Goal: Book appointment/travel/reservation

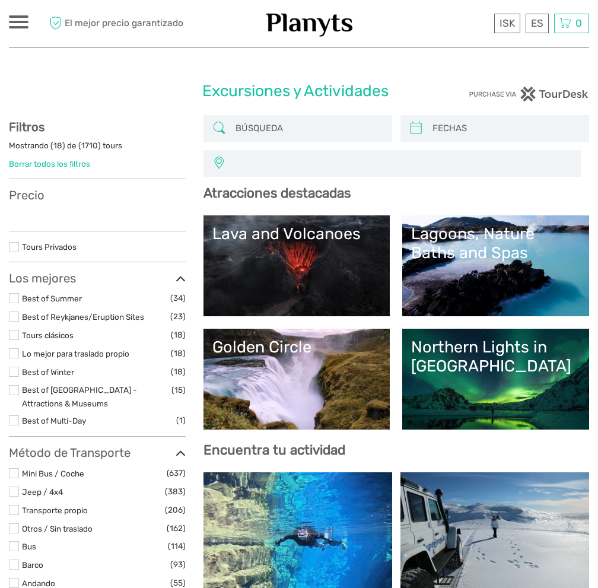
select select
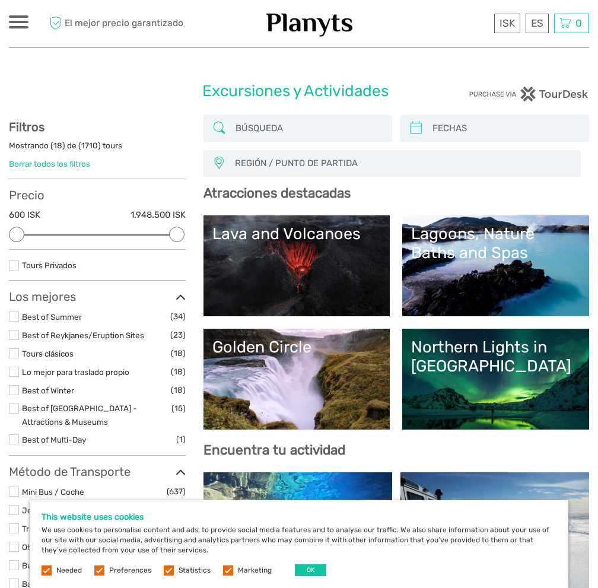
click at [303, 163] on span "REGIÓN / PUNTO DE PARTIDA" at bounding box center [402, 164] width 345 height 20
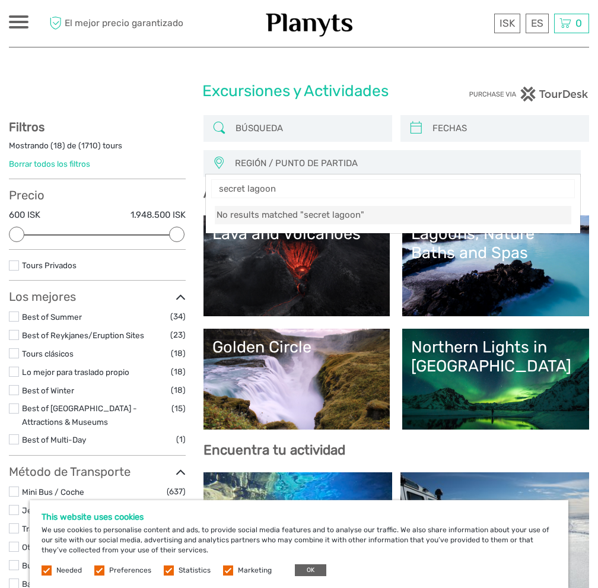
type input "secret lagoon"
click at [314, 567] on button "OK" at bounding box center [310, 570] width 31 height 12
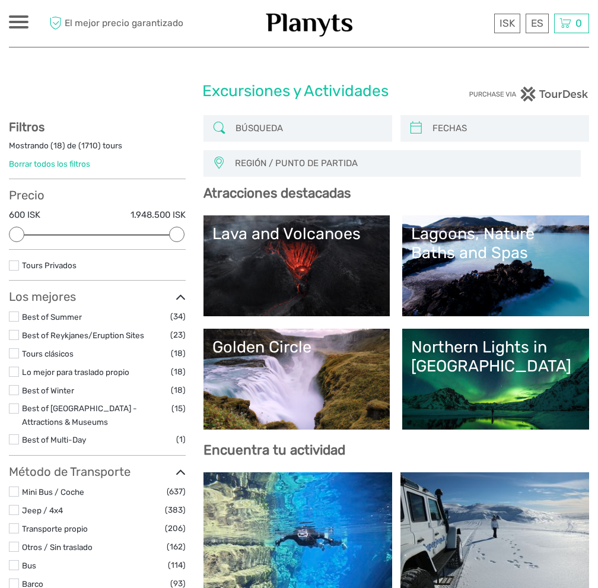
click at [338, 161] on span "REGIÓN / PUNTO DE PARTIDA" at bounding box center [402, 164] width 345 height 20
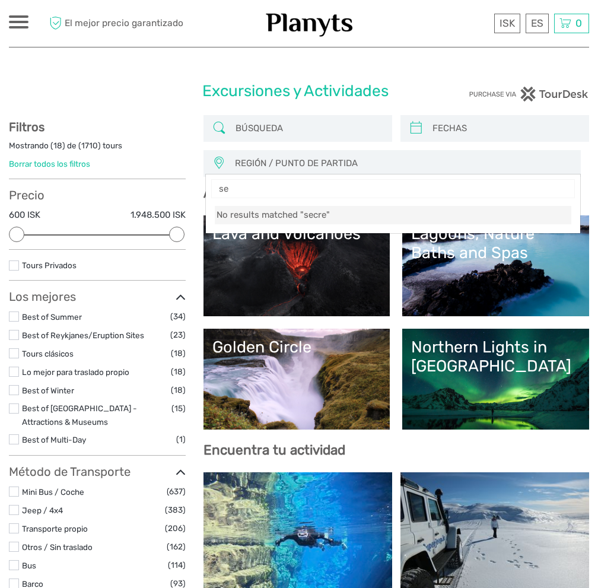
type input "s"
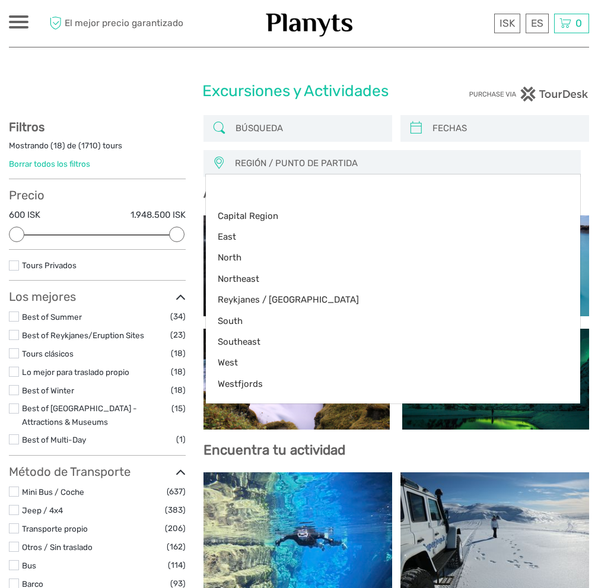
click at [372, 88] on h1 "Excursiones y Actividades" at bounding box center [298, 91] width 193 height 19
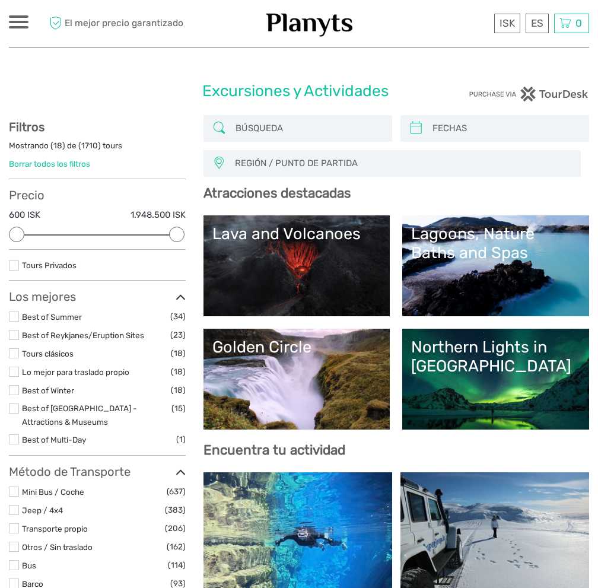
drag, startPoint x: 476, startPoint y: 284, endPoint x: 396, endPoint y: 374, distance: 120.3
click at [476, 284] on link "Lagoons, Nature Baths and Spas" at bounding box center [495, 265] width 169 height 83
